Goal: Transaction & Acquisition: Purchase product/service

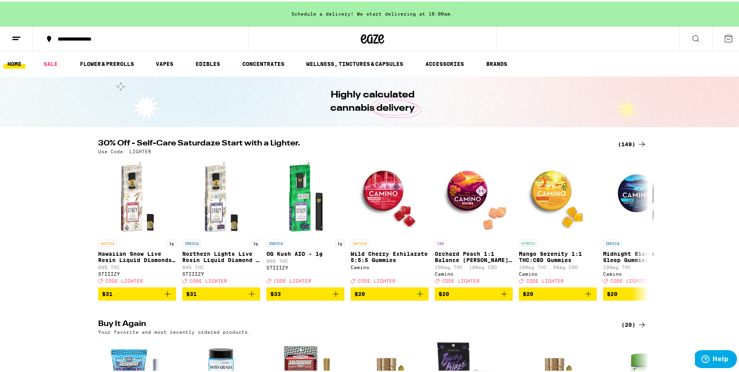
click at [631, 146] on div "(149)" at bounding box center [632, 142] width 29 height 9
click at [637, 142] on icon at bounding box center [641, 142] width 9 height 9
